Goal: Information Seeking & Learning: Learn about a topic

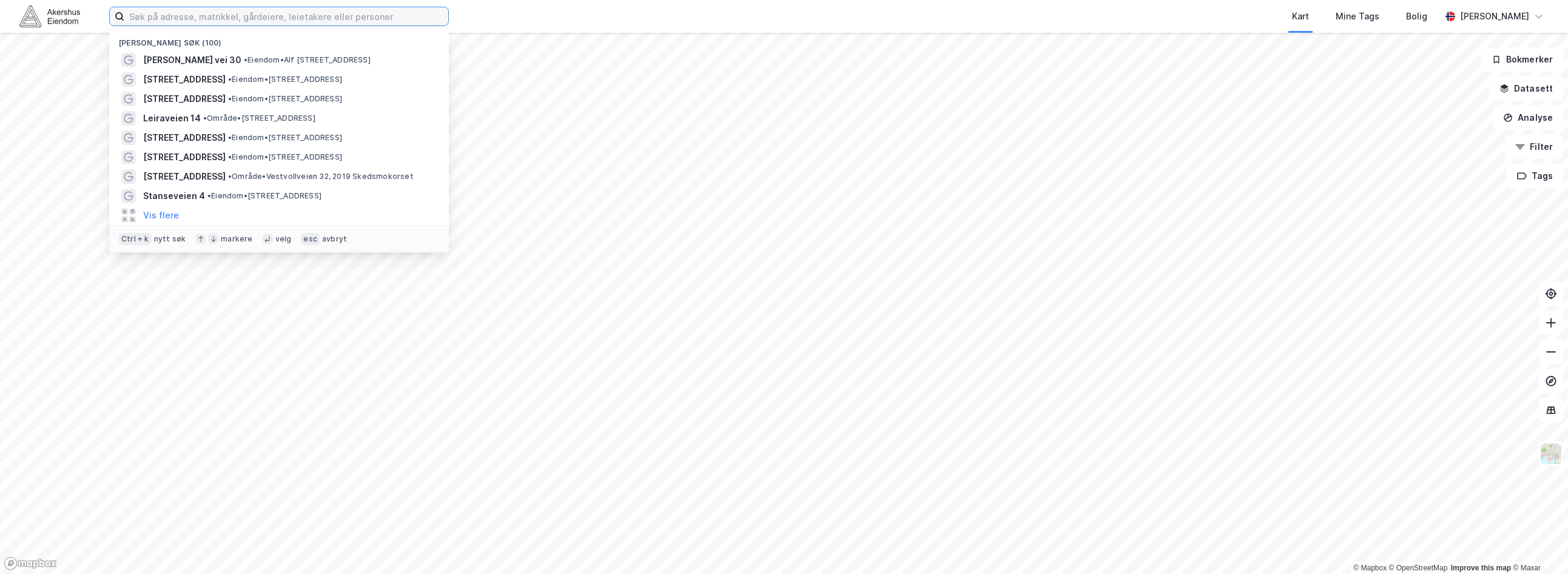
click at [253, 21] on input at bounding box center [286, 16] width 324 height 18
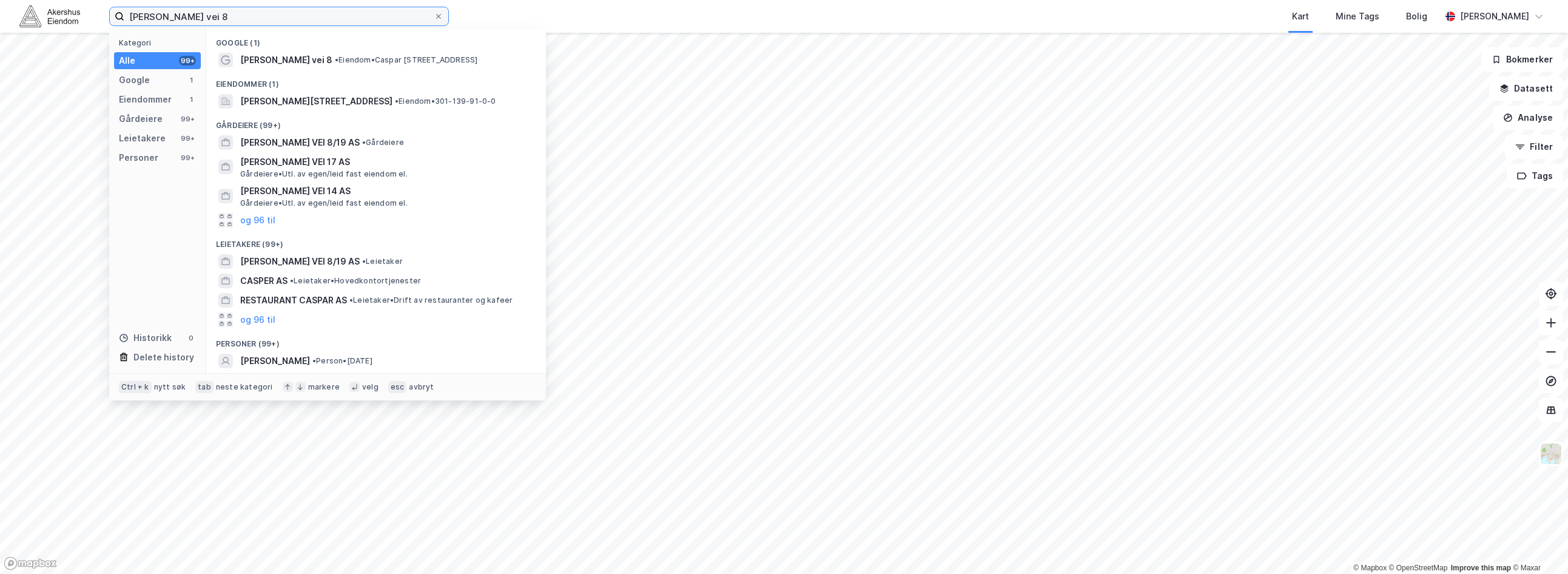
type input "caspar storms vei 8"
click at [455, 61] on span "• Eiendom • Caspar Storms vei 8, 0664 Oslo" at bounding box center [406, 60] width 143 height 10
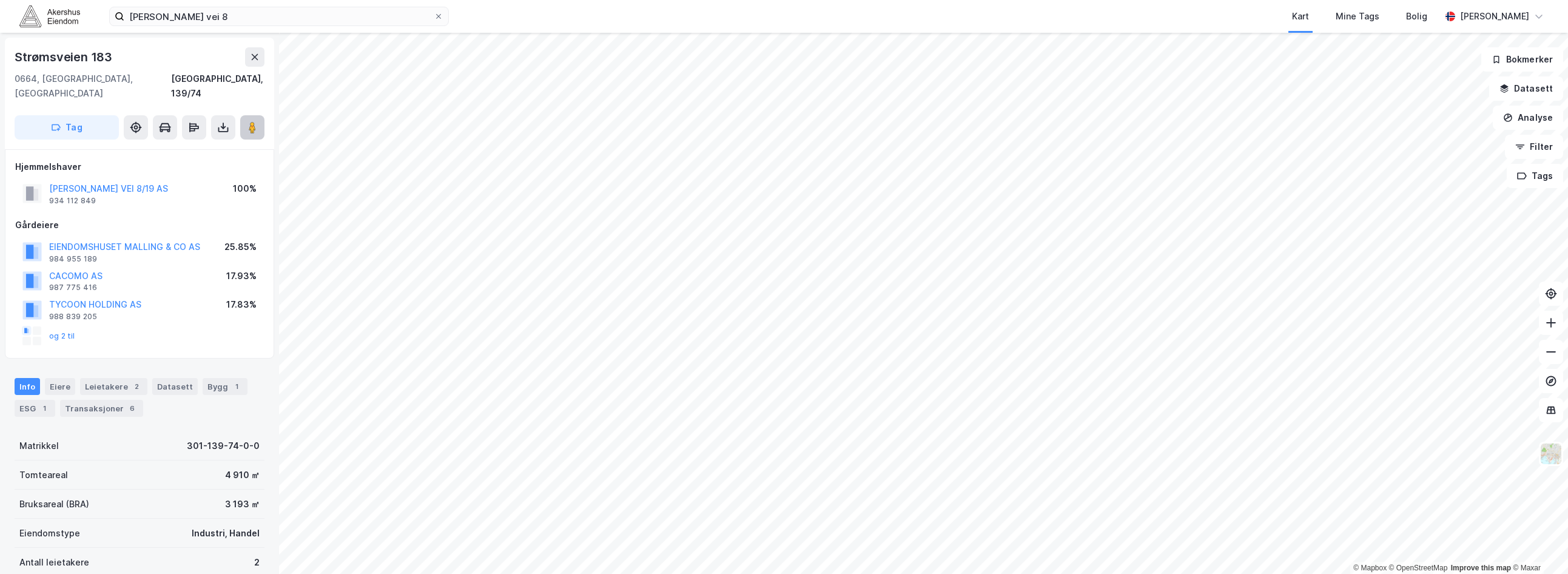
click at [247, 121] on icon at bounding box center [252, 127] width 12 height 12
click at [270, 20] on input "caspar storms vei 8" at bounding box center [279, 16] width 309 height 18
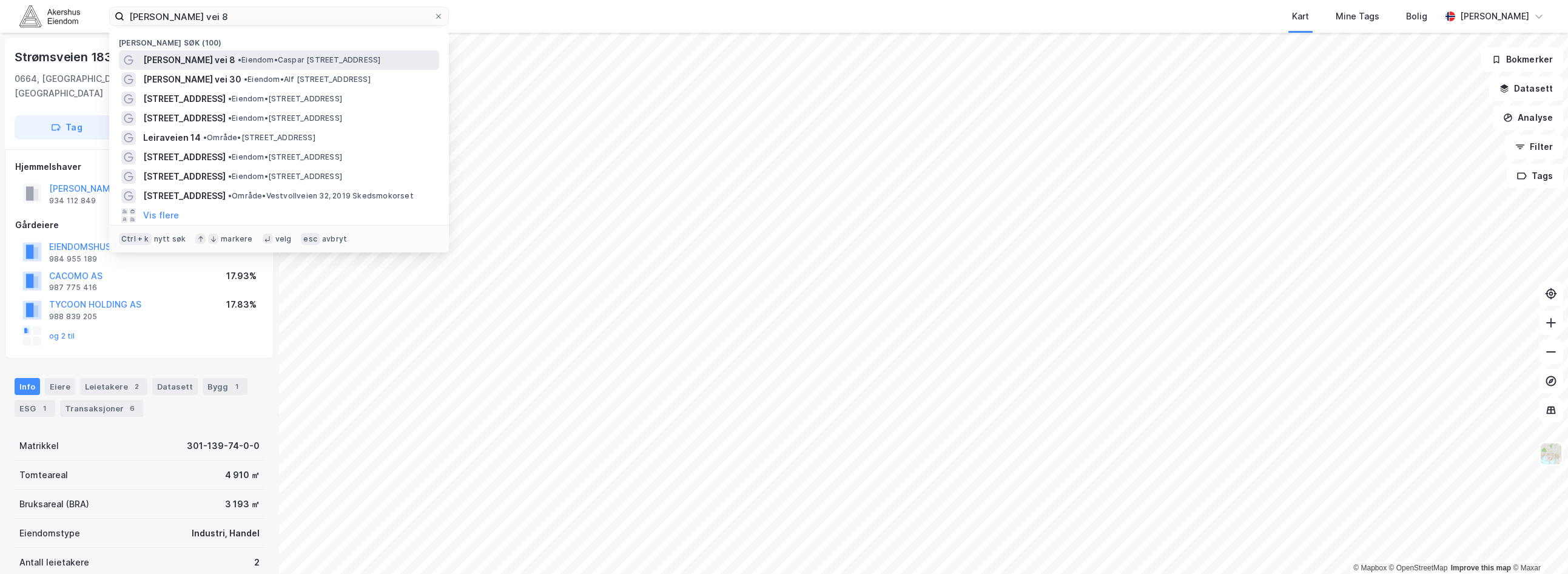
click at [251, 53] on div "Caspar Storms vei 8 • Eiendom • Caspar Storms vei 8, 0664 Oslo" at bounding box center [290, 60] width 294 height 15
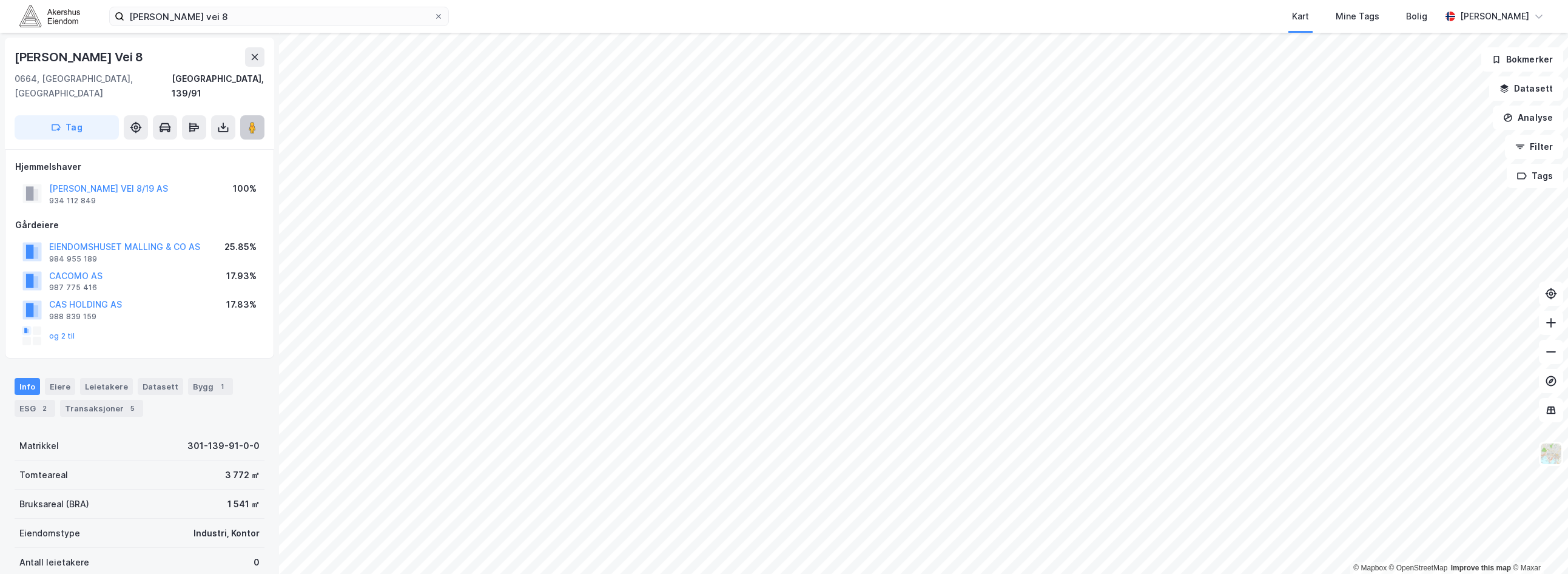
click at [258, 115] on button at bounding box center [252, 127] width 25 height 25
click at [258, 123] on button at bounding box center [252, 127] width 25 height 25
click at [254, 121] on image at bounding box center [251, 127] width 7 height 12
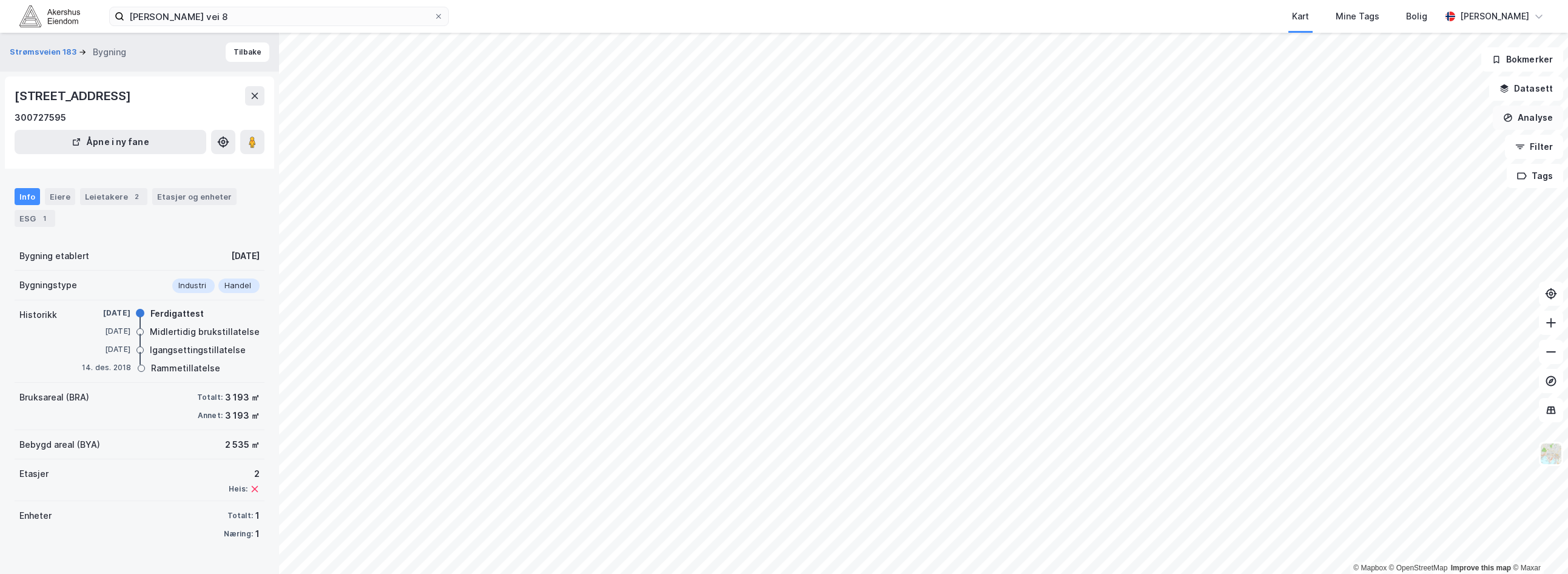
click at [1540, 119] on button "Analyse" at bounding box center [1528, 117] width 70 height 25
click at [1406, 140] on div "Tegn område" at bounding box center [1422, 143] width 105 height 10
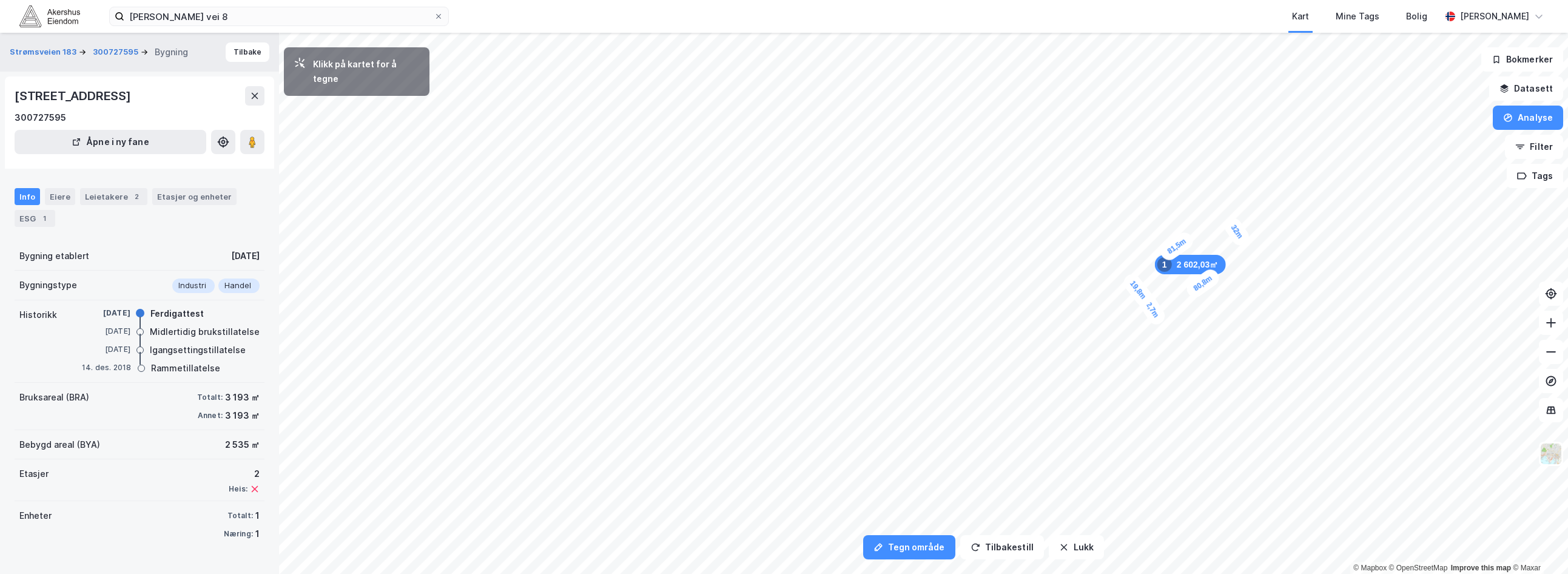
click at [1147, 301] on div "19,8m" at bounding box center [1138, 290] width 35 height 38
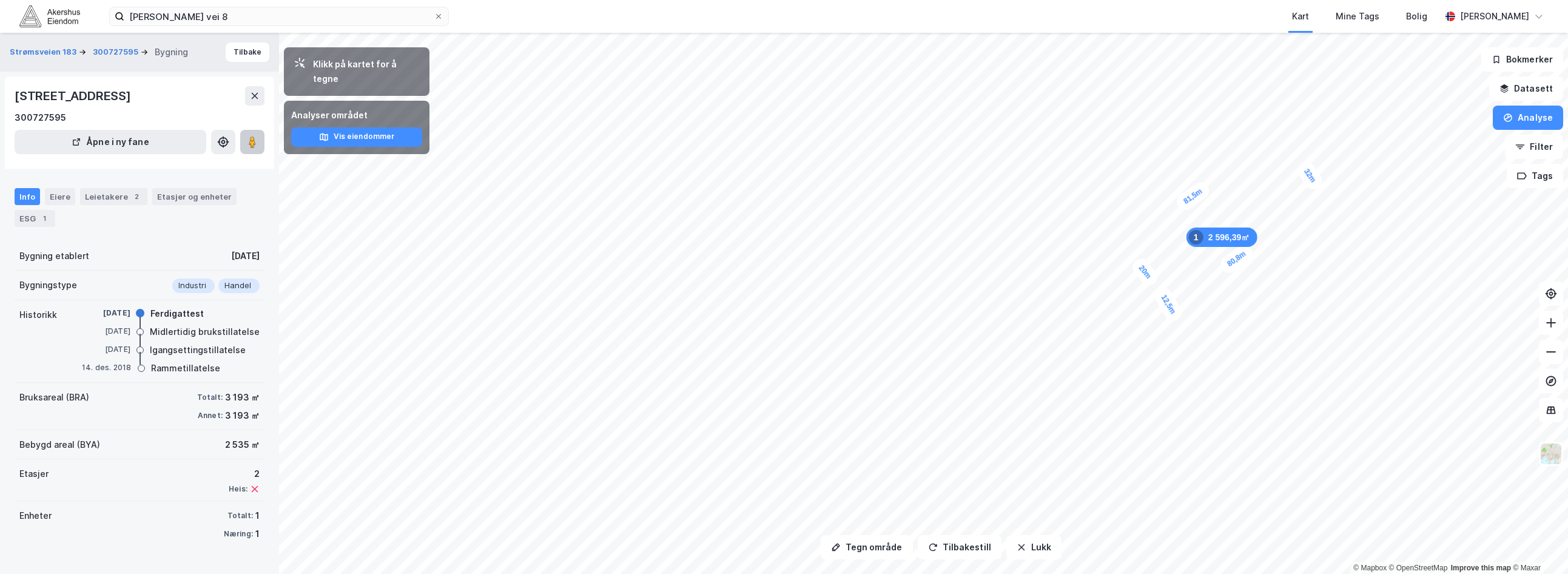
click at [255, 143] on image at bounding box center [251, 142] width 7 height 12
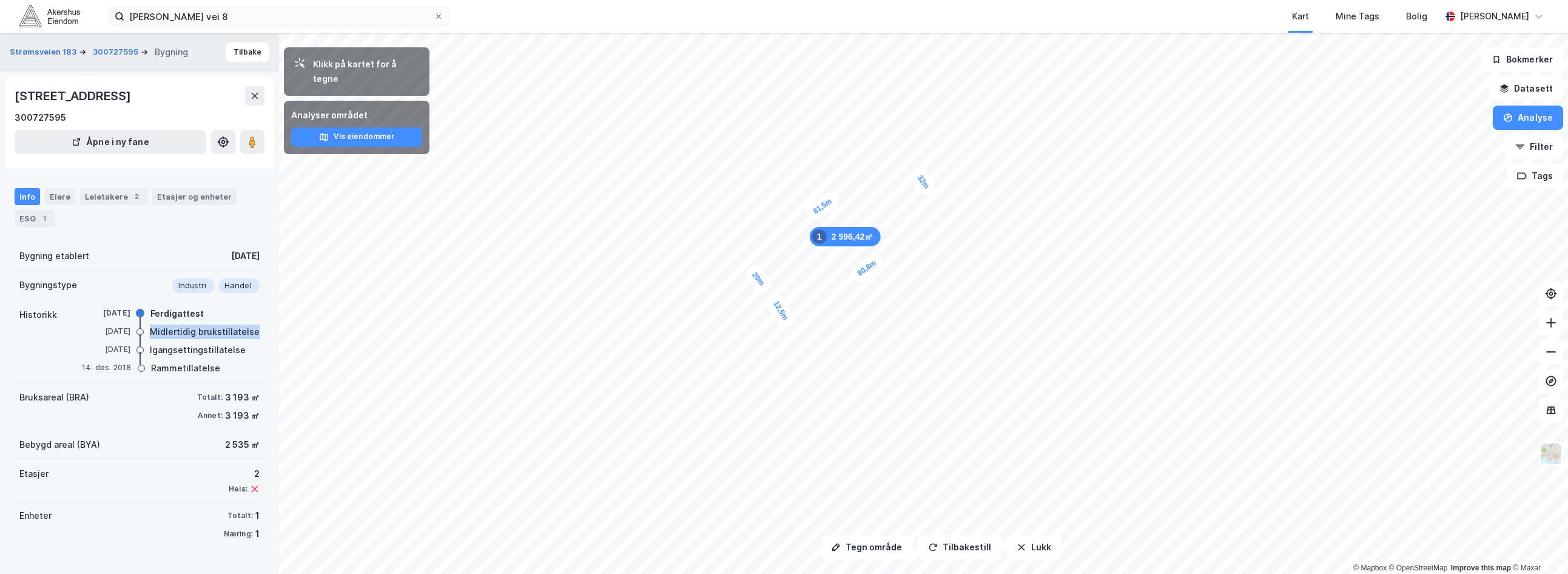
drag, startPoint x: 154, startPoint y: 332, endPoint x: 259, endPoint y: 326, distance: 105.2
click at [259, 326] on div "Strømsveien 183 300727595 Bygning Tilbake Strømsveien 183, 0664, OSLO 300727595…" at bounding box center [139, 303] width 279 height 541
drag, startPoint x: 259, startPoint y: 326, endPoint x: 239, endPoint y: 349, distance: 30.5
click at [239, 349] on div "12. feb. 2019 Igangsettingstillatelse" at bounding box center [170, 351] width 177 height 14
drag, startPoint x: 255, startPoint y: 330, endPoint x: 218, endPoint y: 327, distance: 37.1
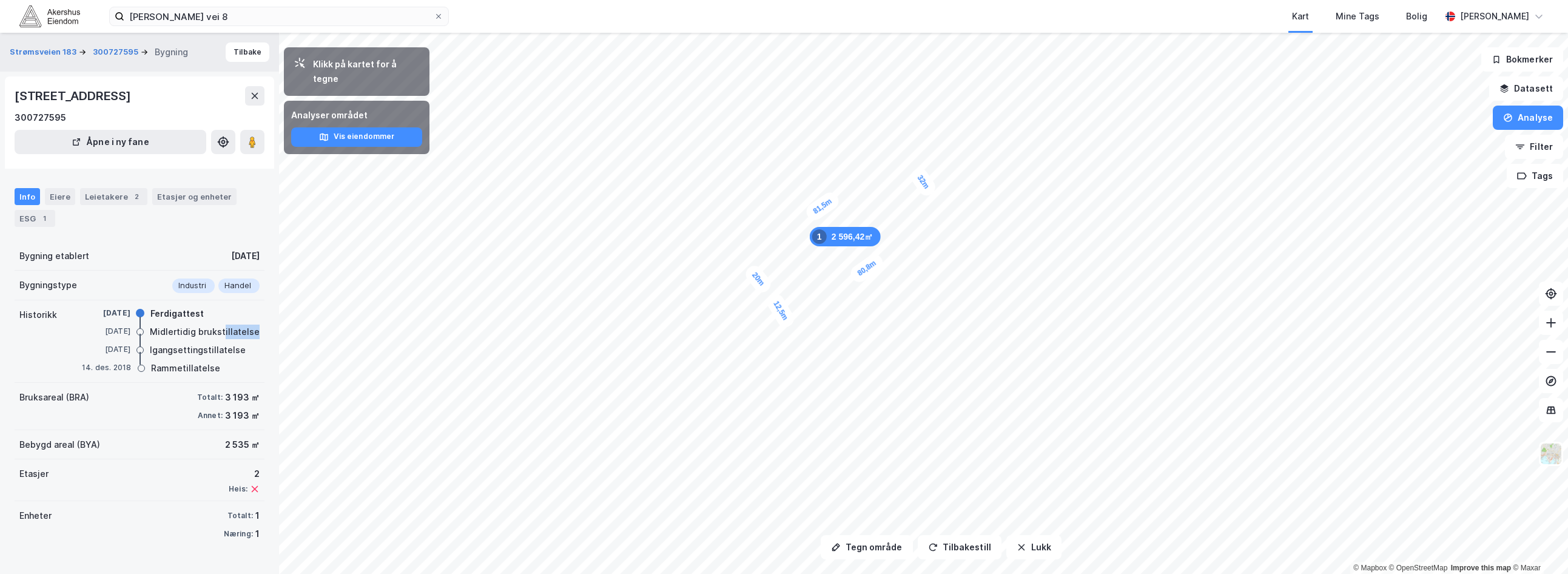
click at [218, 327] on div "Strømsveien 183 300727595 Bygning Tilbake Strømsveien 183, 0664, OSLO 300727595…" at bounding box center [139, 303] width 279 height 541
click at [182, 195] on div "Etasjer og enheter" at bounding box center [194, 196] width 75 height 11
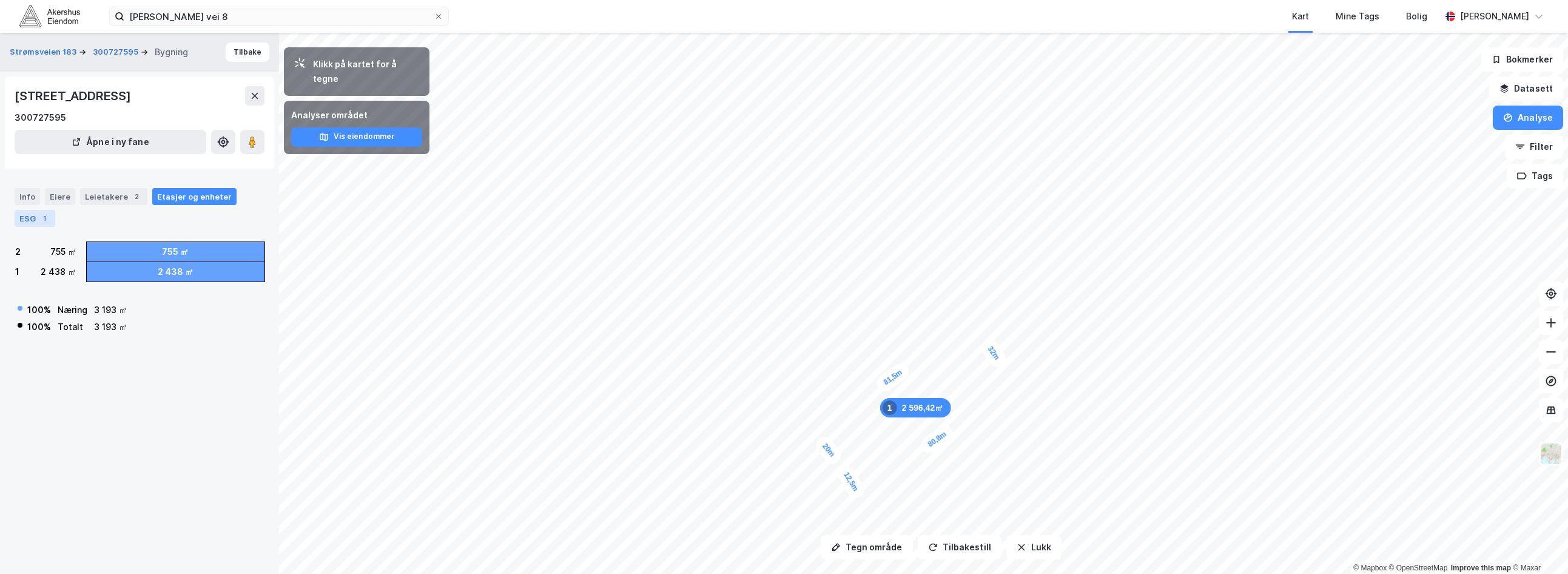
click at [26, 214] on div "ESG 1" at bounding box center [34, 218] width 40 height 17
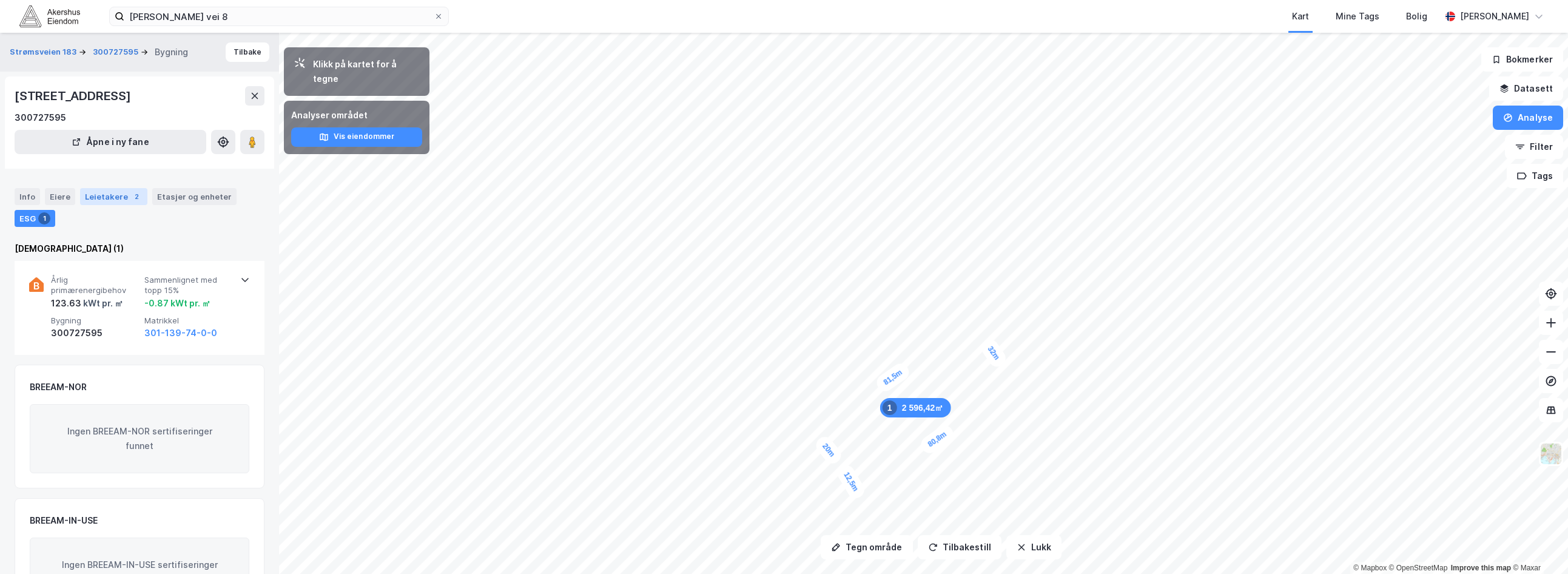
click at [120, 193] on div "Leietakere 2" at bounding box center [113, 196] width 67 height 17
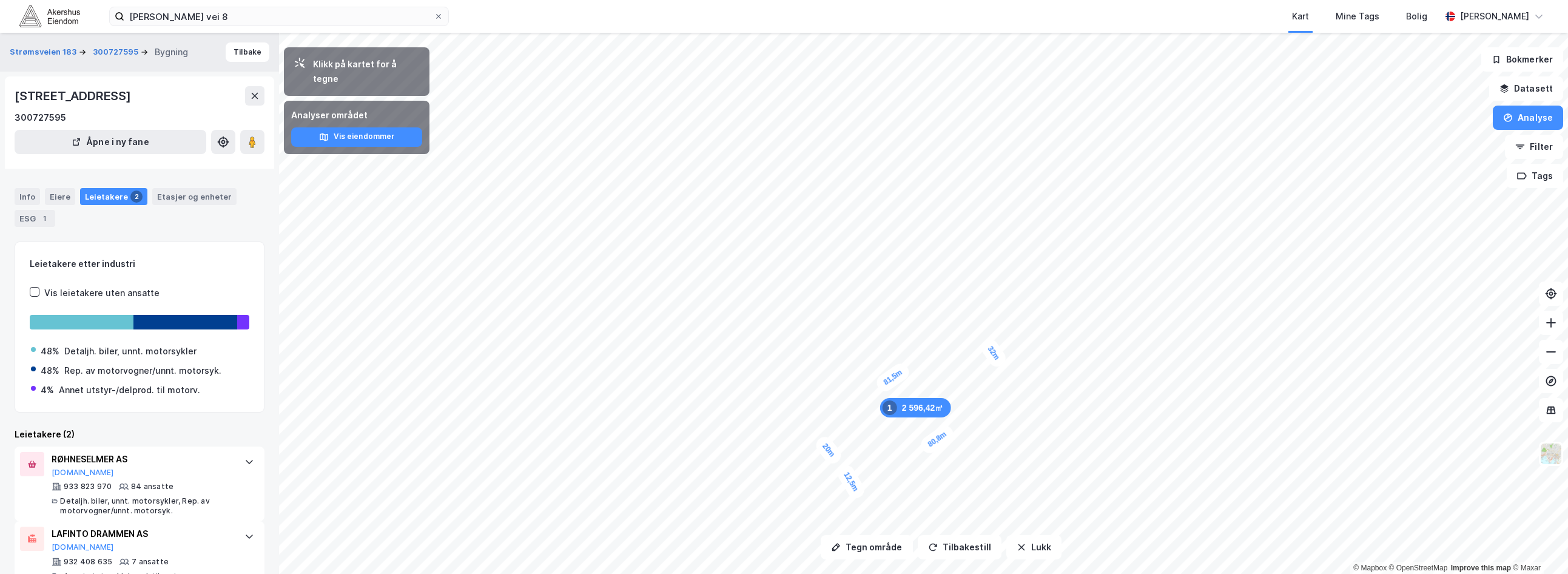
scroll to position [28, 0]
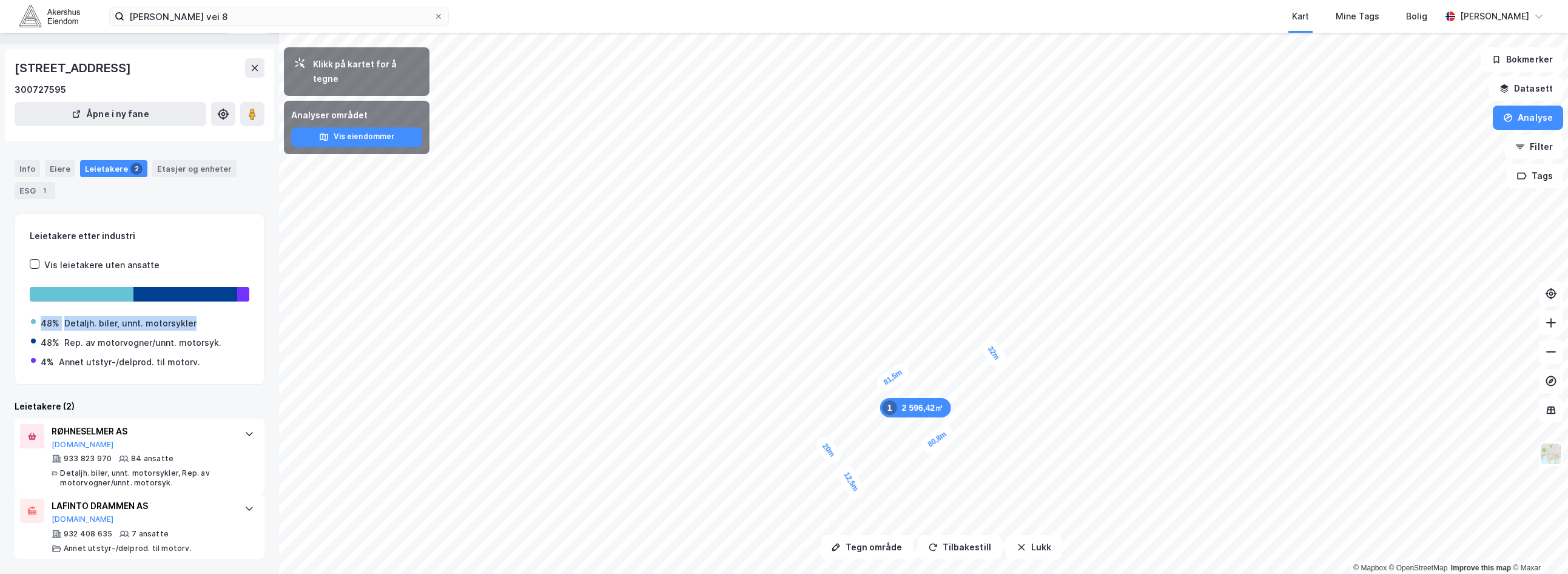
drag, startPoint x: 203, startPoint y: 323, endPoint x: 6, endPoint y: 326, distance: 197.0
click at [6, 326] on div "Strømsveien 183 300727595 Bygning Tilbake Strømsveien 183, 0664, OSLO 300727595…" at bounding box center [139, 303] width 279 height 541
drag, startPoint x: 220, startPoint y: 342, endPoint x: 35, endPoint y: 342, distance: 185.0
click at [35, 342] on div "48% Rep. av motorvogner/unnt. motorsyk." at bounding box center [139, 342] width 217 height 15
drag, startPoint x: 205, startPoint y: 361, endPoint x: 10, endPoint y: 353, distance: 195.2
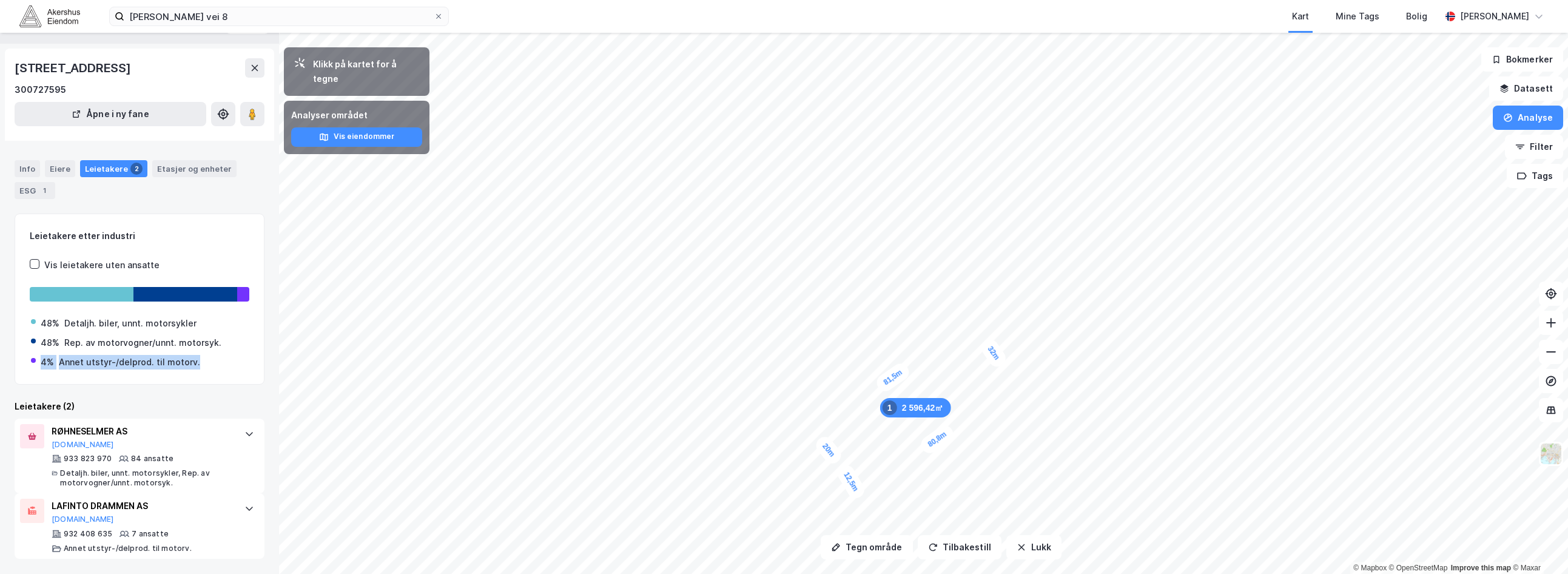
click at [10, 353] on div "Strømsveien 183 300727595 Bygning Tilbake Strømsveien 183, 0664, OSLO 300727595…" at bounding box center [139, 303] width 279 height 541
click at [131, 122] on button "Åpne i ny fane" at bounding box center [110, 113] width 191 height 25
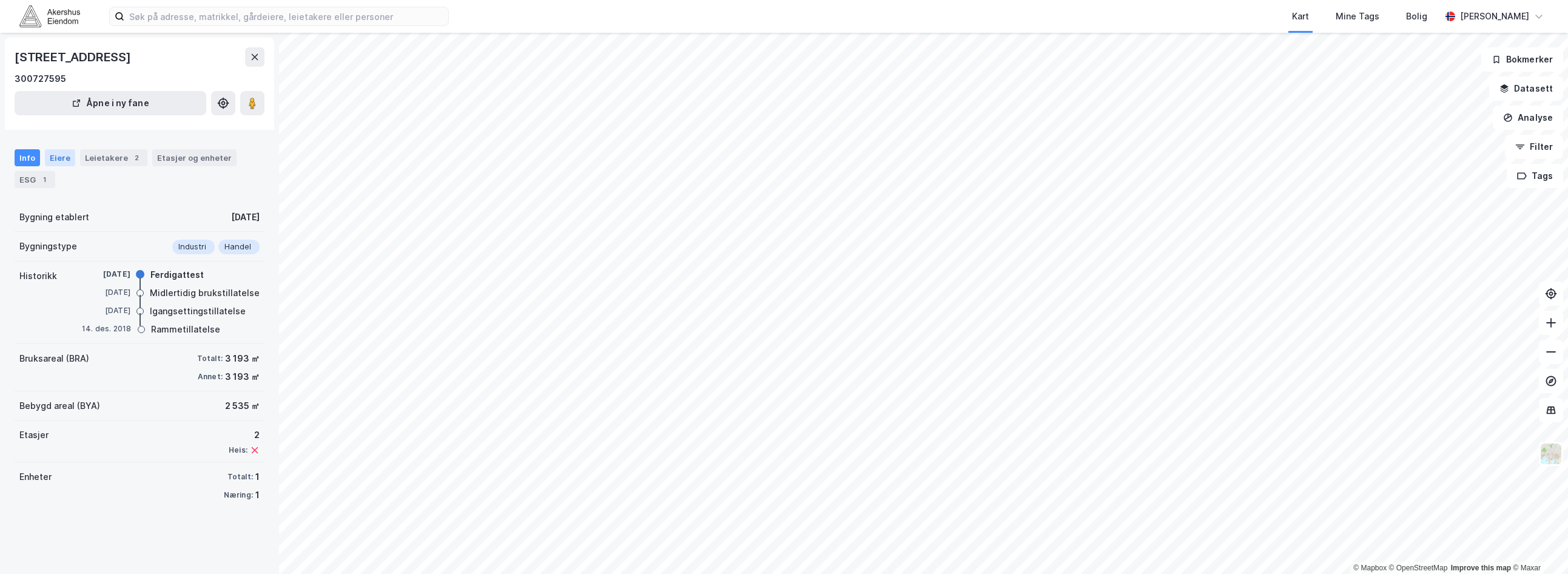
click at [68, 154] on div "Eiere" at bounding box center [60, 157] width 31 height 17
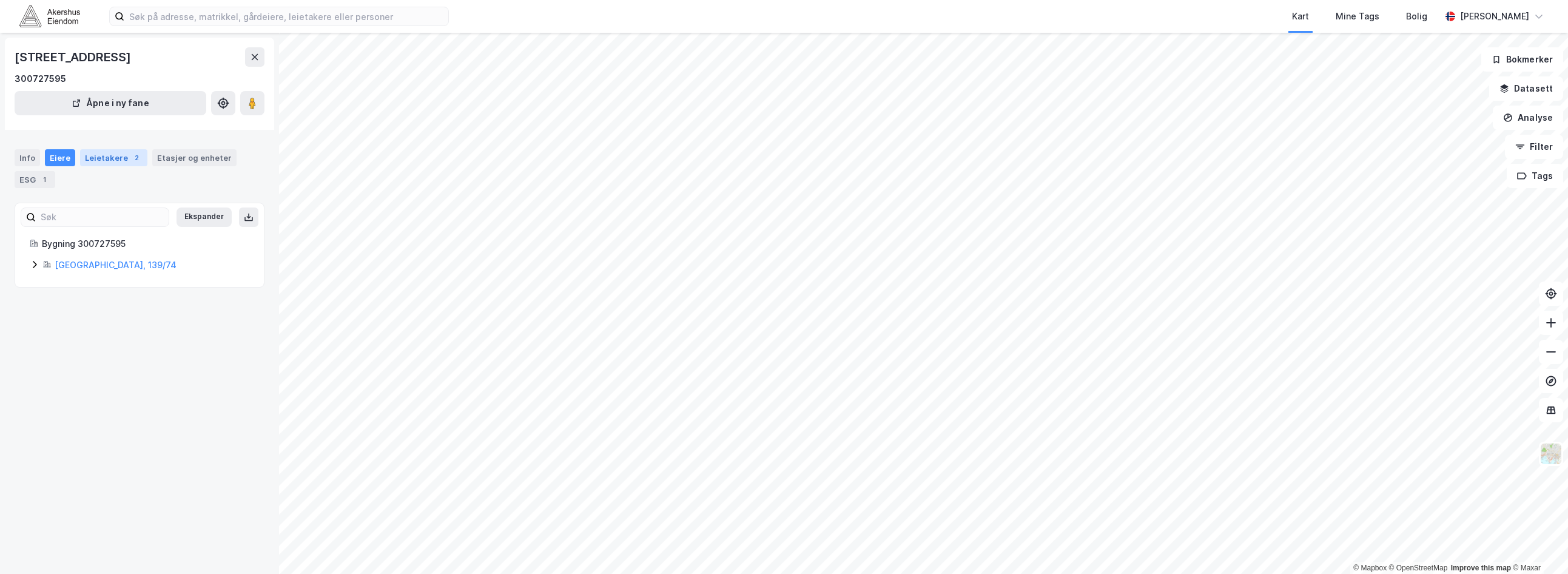
click at [96, 158] on div "Leietakere 2" at bounding box center [113, 157] width 67 height 17
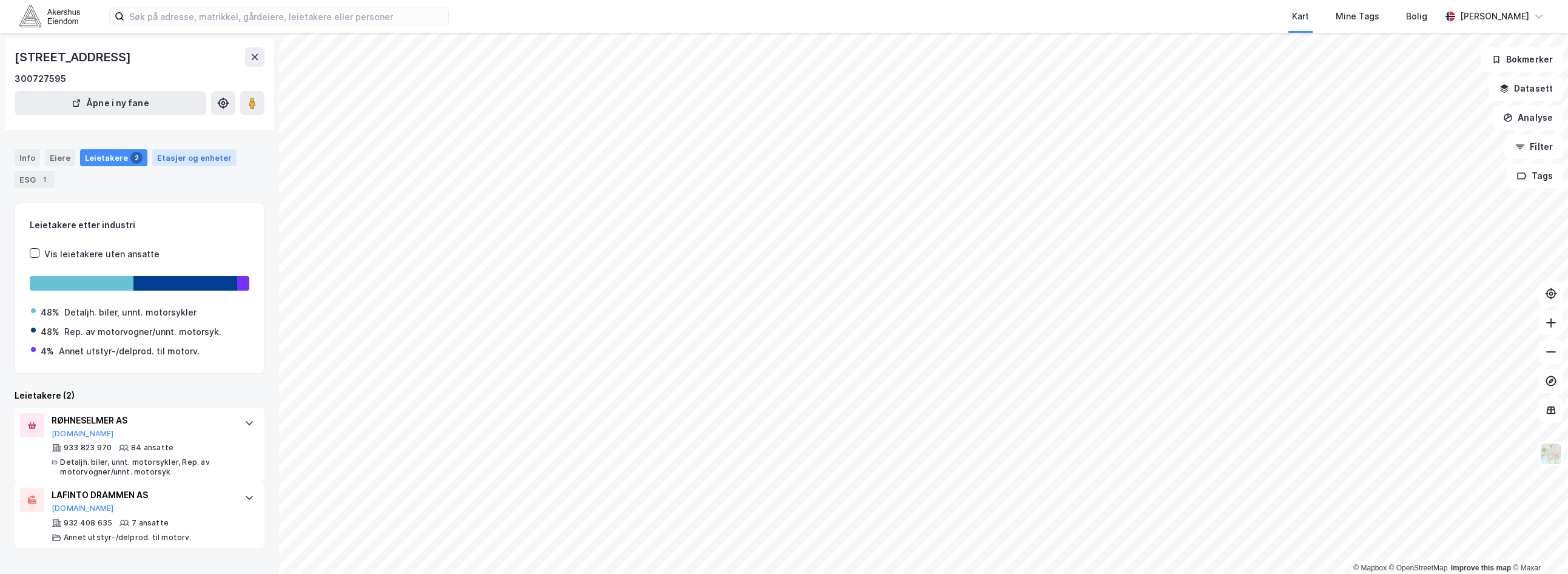
click at [168, 156] on div "Etasjer og enheter" at bounding box center [194, 157] width 75 height 11
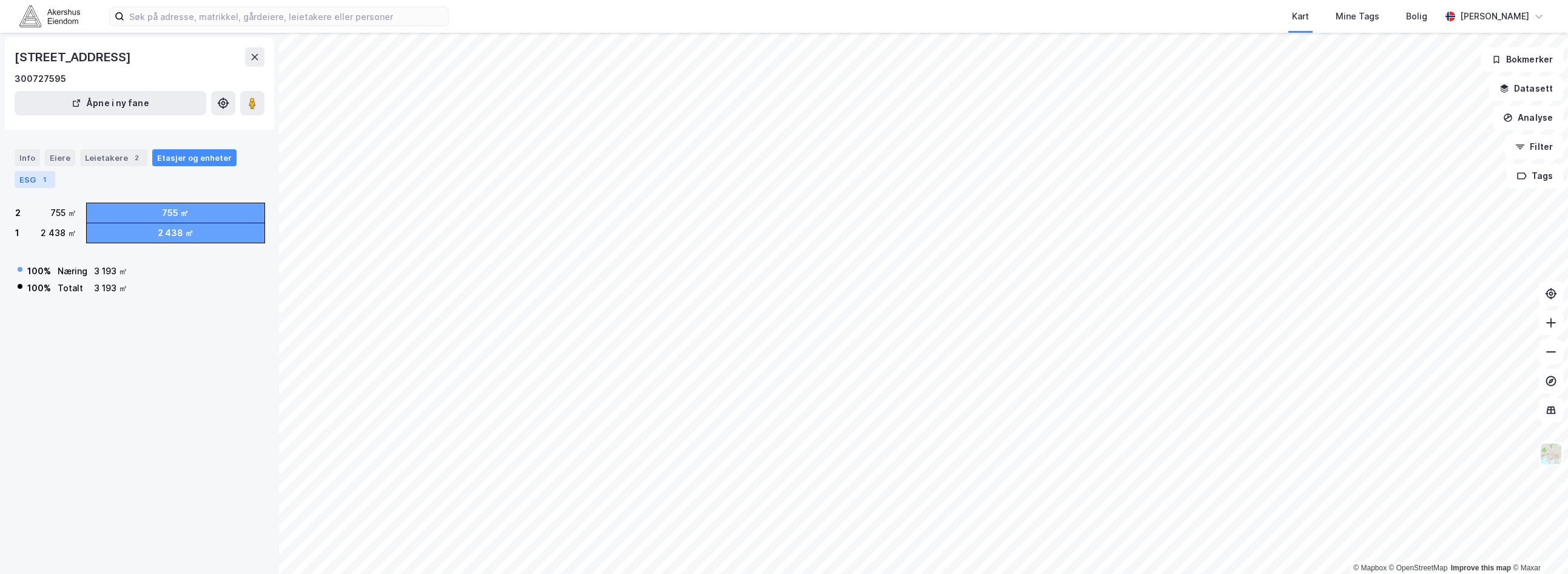
click at [38, 179] on div "1" at bounding box center [44, 179] width 12 height 12
